Goal: Complete application form

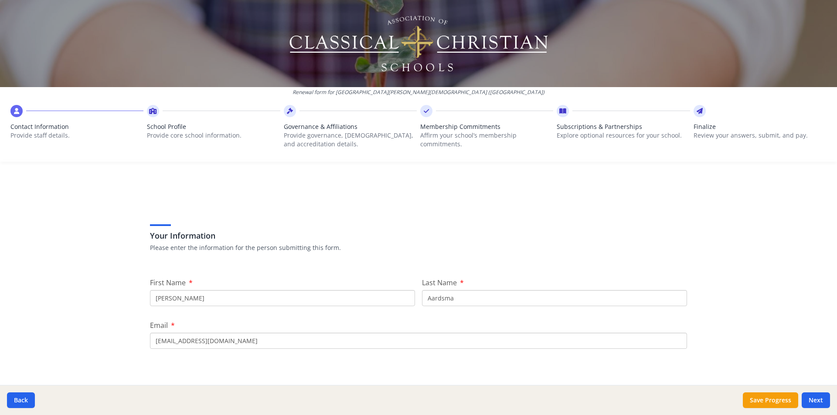
click at [295, 207] on div "Your Information Please enter the information for the person submitting this fo…" at bounding box center [418, 227] width 537 height 74
drag, startPoint x: 234, startPoint y: 302, endPoint x: 121, endPoint y: 279, distance: 115.6
click at [121, 279] on div "Renewal form for [GEOGRAPHIC_DATA][PERSON_NAME][DEMOGRAPHIC_DATA] ([GEOGRAPHIC_…" at bounding box center [418, 207] width 837 height 415
type input "[PERSON_NAME]"
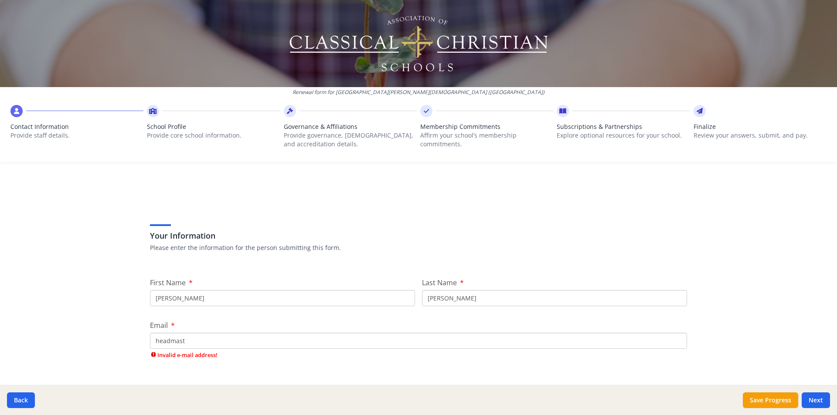
type input "[EMAIL_ADDRESS][DOMAIN_NAME]"
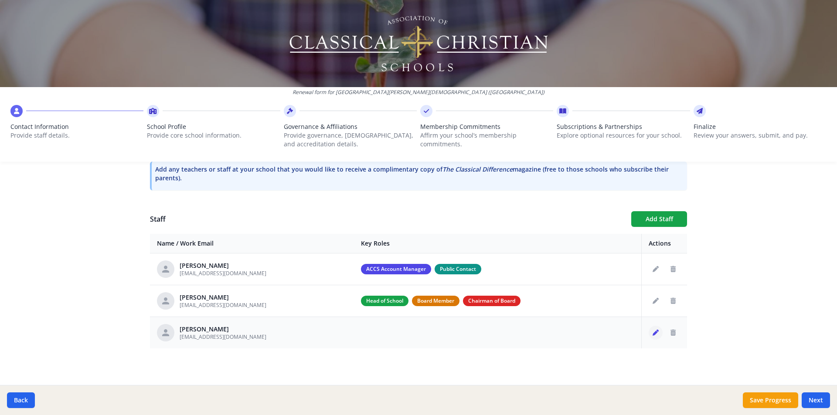
click at [653, 332] on icon "Edit staff" at bounding box center [655, 333] width 6 height 6
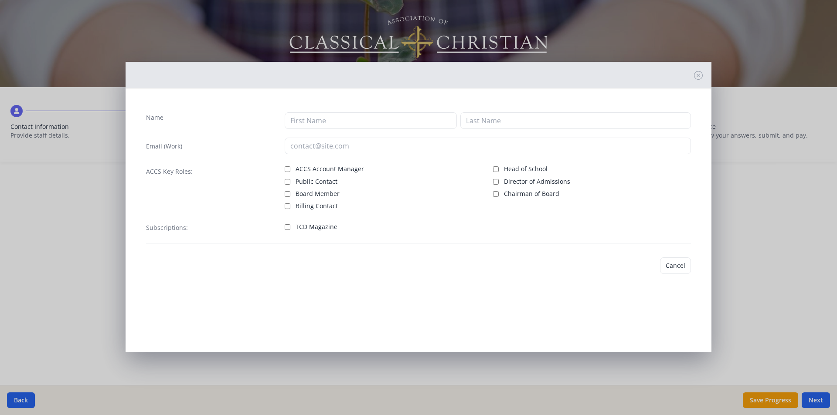
type input "[PERSON_NAME]"
type input "[EMAIL_ADDRESS][DOMAIN_NAME]"
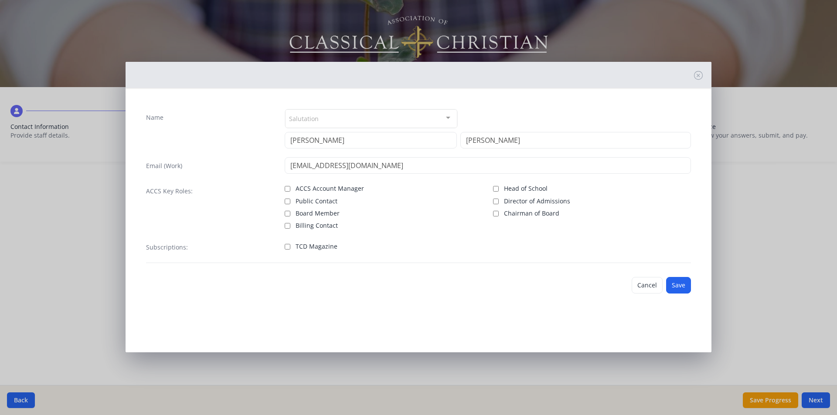
click at [338, 122] on div "Salutation" at bounding box center [371, 118] width 172 height 19
type input "[PERSON_NAME]"
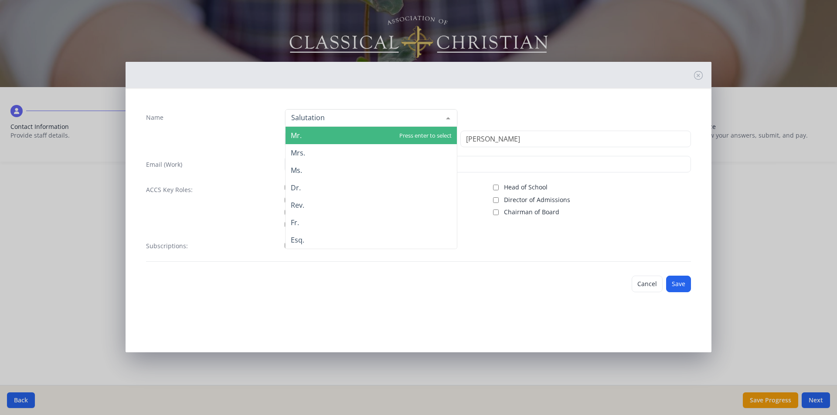
type input "m"
click at [262, 107] on div "Name Mr. Mrs. Ms. Dr. Rev. Fr. Esq. No elements found. Consider changing the se…" at bounding box center [418, 185] width 559 height 167
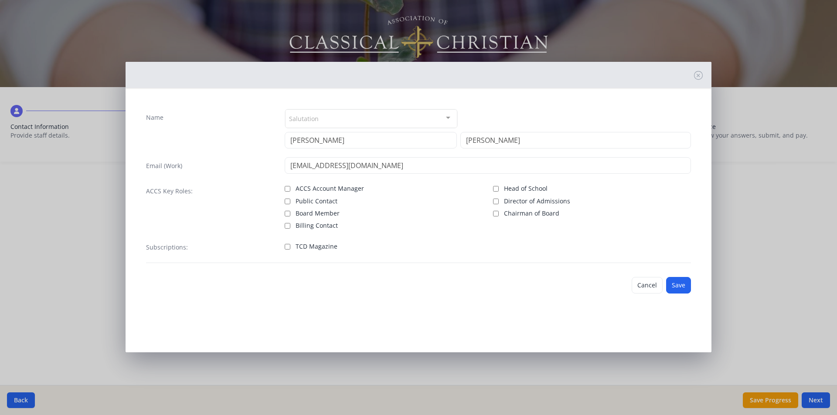
click at [338, 185] on span "ACCS Account Manager" at bounding box center [329, 188] width 68 height 9
click at [290, 186] on input "ACCS Account Manager" at bounding box center [288, 189] width 6 height 6
checkbox input "true"
click at [311, 203] on span "Public Contact" at bounding box center [316, 201] width 42 height 9
click at [290, 203] on input "Public Contact" at bounding box center [288, 202] width 6 height 6
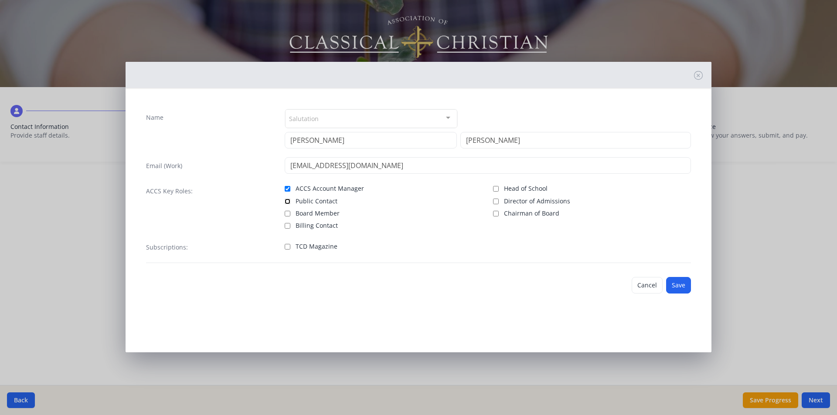
checkbox input "true"
click at [676, 285] on button "Save" at bounding box center [678, 285] width 25 height 17
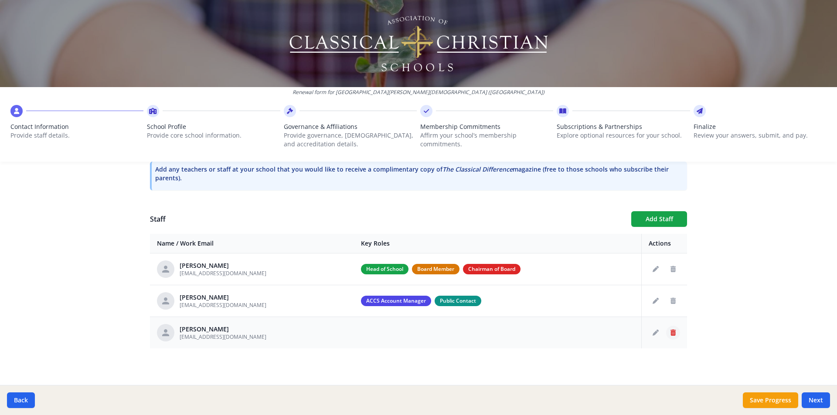
click at [670, 336] on button "Delete staff" at bounding box center [673, 333] width 14 height 14
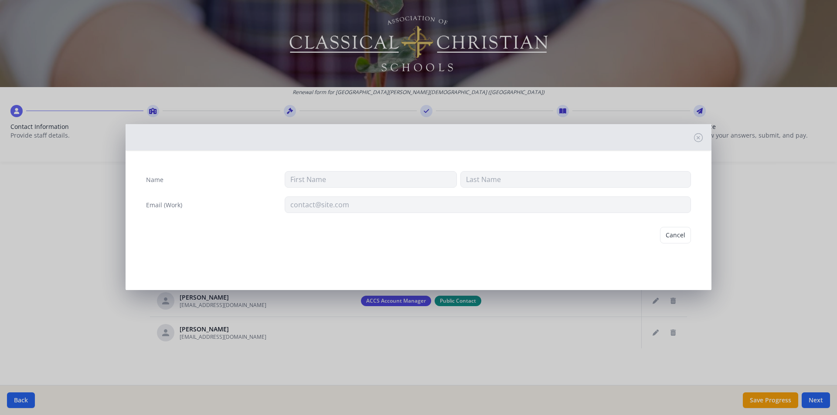
type input "[PERSON_NAME]"
type input "Aardsma"
type input "[EMAIL_ADDRESS][DOMAIN_NAME]"
click at [679, 236] on button "Delete" at bounding box center [676, 235] width 30 height 17
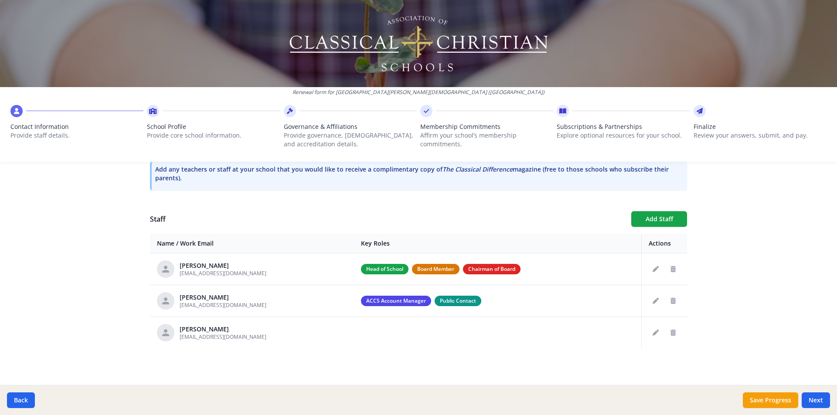
scroll to position [240, 0]
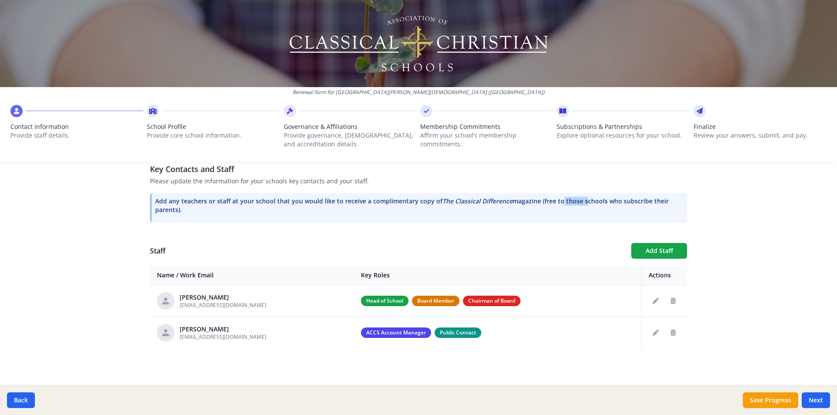
drag, startPoint x: 553, startPoint y: 202, endPoint x: 579, endPoint y: 205, distance: 25.8
click at [578, 205] on p "Add any teachers or staff at your school that you would like to receive a compl…" at bounding box center [419, 205] width 528 height 17
click at [578, 214] on p "Add any teachers or staff at your school that you would like to receive a compl…" at bounding box center [419, 205] width 528 height 17
click at [816, 394] on button "Next" at bounding box center [815, 401] width 28 height 16
type input "[PHONE_NUMBER]"
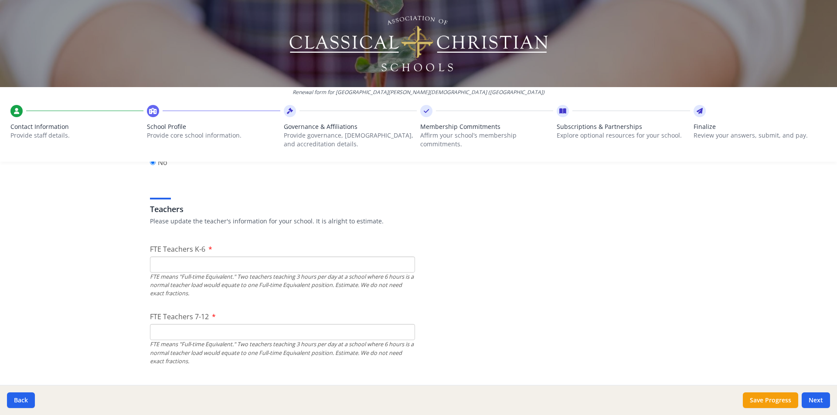
scroll to position [479, 0]
click at [361, 264] on input "FTE Teachers K-6" at bounding box center [282, 264] width 265 height 16
type input "12"
click at [271, 332] on input "FTE Teachers 7-12" at bounding box center [282, 331] width 265 height 16
type input "5"
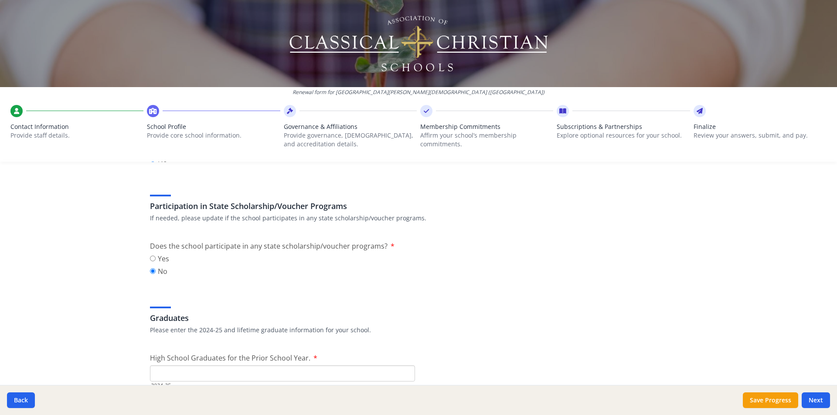
scroll to position [1177, 0]
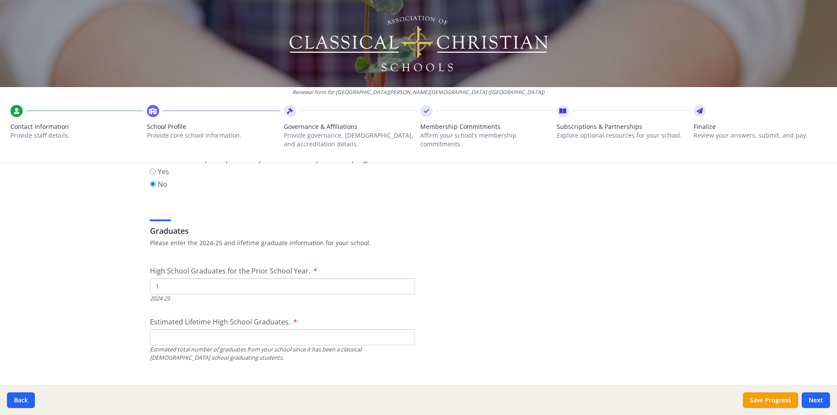
click at [404, 285] on input "1" at bounding box center [282, 286] width 265 height 16
type input "2"
click at [404, 285] on input "2" at bounding box center [282, 286] width 265 height 16
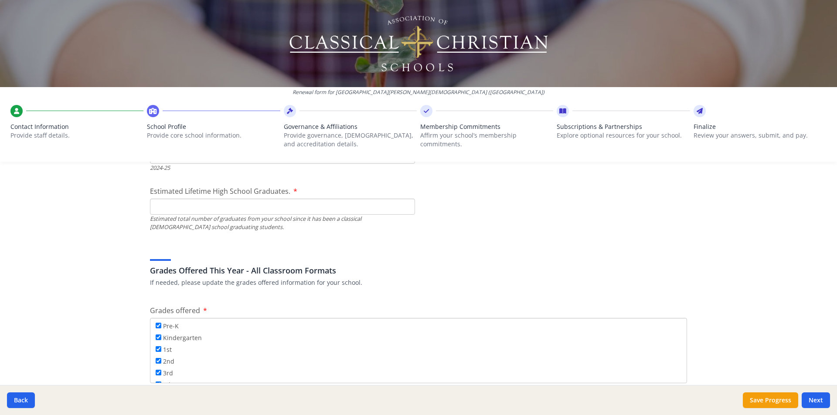
scroll to position [1264, 0]
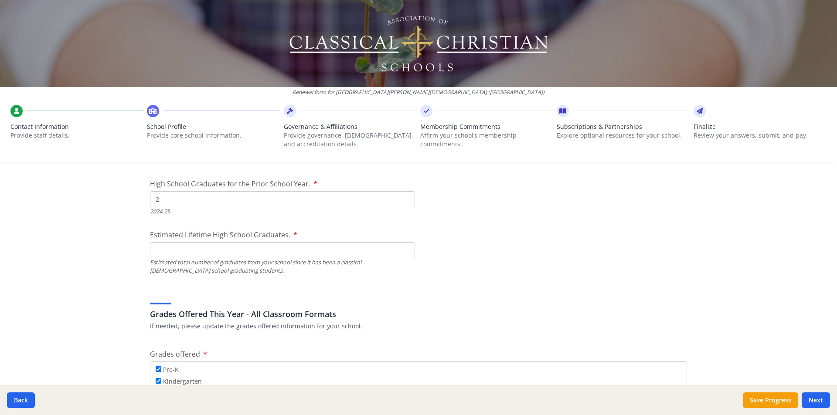
click at [327, 248] on input "Estimated Lifetime High School Graduates." at bounding box center [282, 250] width 265 height 16
type input "100"
click at [347, 294] on div "Grades Offered This Year - All Classroom Formats If needed, please update the g…" at bounding box center [418, 310] width 537 height 42
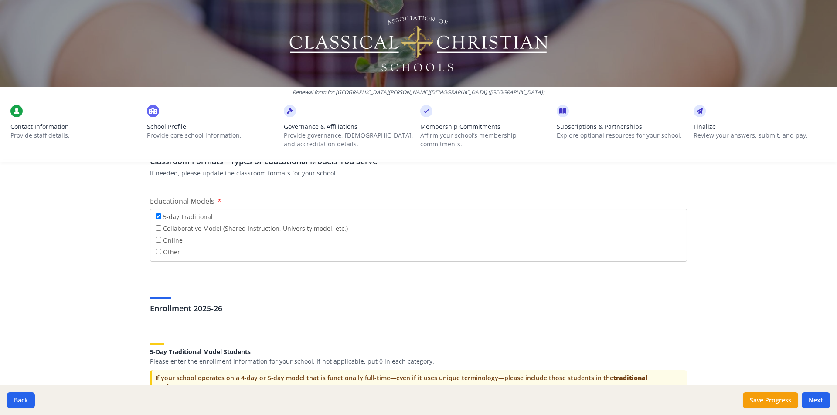
scroll to position [1612, 0]
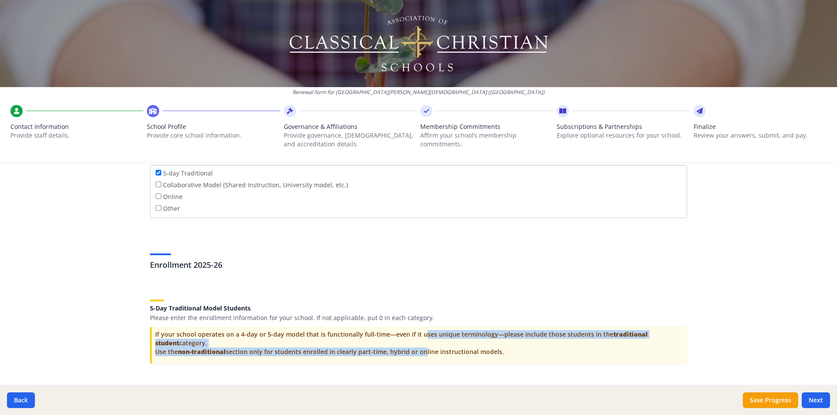
drag, startPoint x: 405, startPoint y: 333, endPoint x: 416, endPoint y: 355, distance: 24.6
click at [416, 355] on p "If your school operates on a 4-day or 5-day model that is functionally full-tim…" at bounding box center [419, 343] width 528 height 26
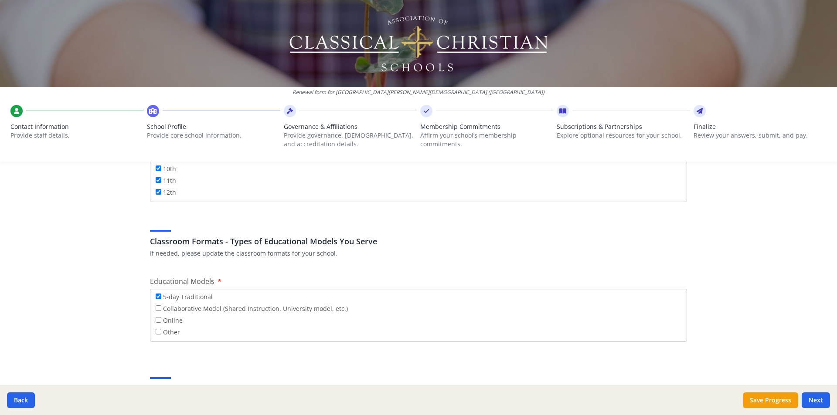
scroll to position [1663, 0]
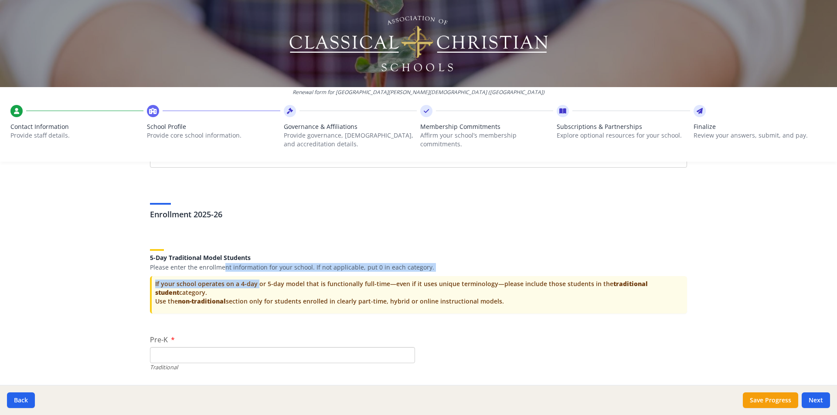
drag, startPoint x: 218, startPoint y: 266, endPoint x: 238, endPoint y: 272, distance: 20.7
click at [238, 272] on div "5-Day Traditional Model Students Please enter the enrollment information for yo…" at bounding box center [418, 279] width 537 height 81
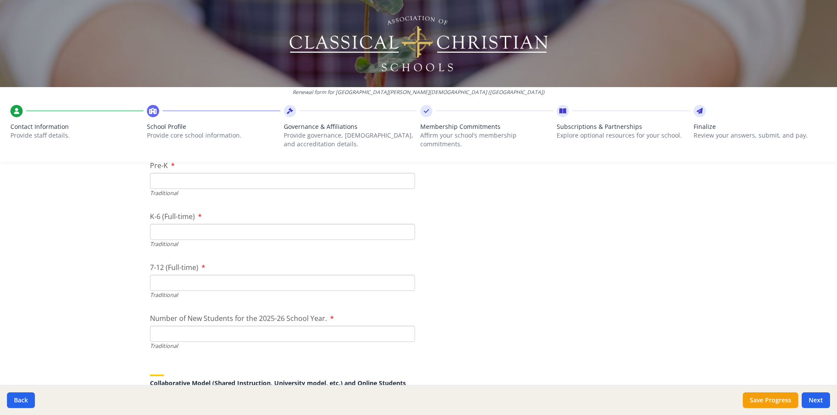
scroll to position [1750, 0]
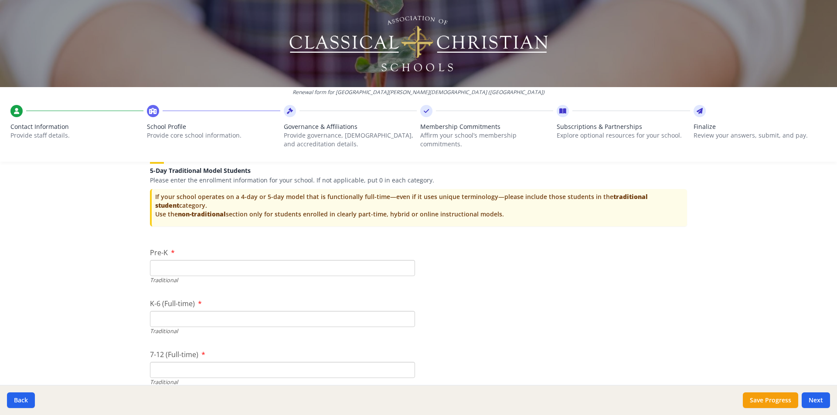
click at [217, 268] on input "Pre-K" at bounding box center [282, 268] width 265 height 16
type input "1"
type input "12"
